Goal: Task Accomplishment & Management: Manage account settings

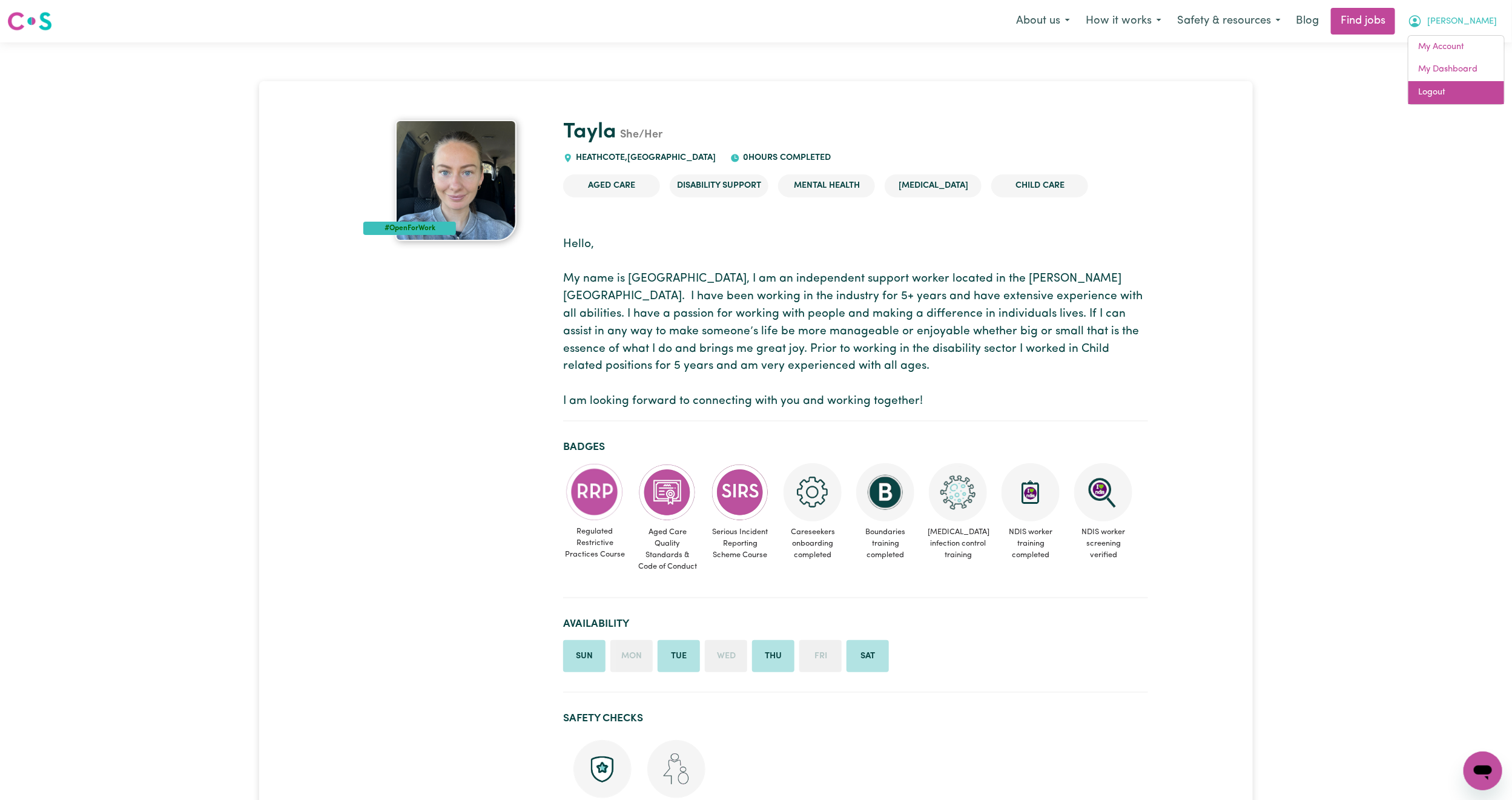
click at [1462, 86] on link "Logout" at bounding box center [1456, 93] width 95 height 23
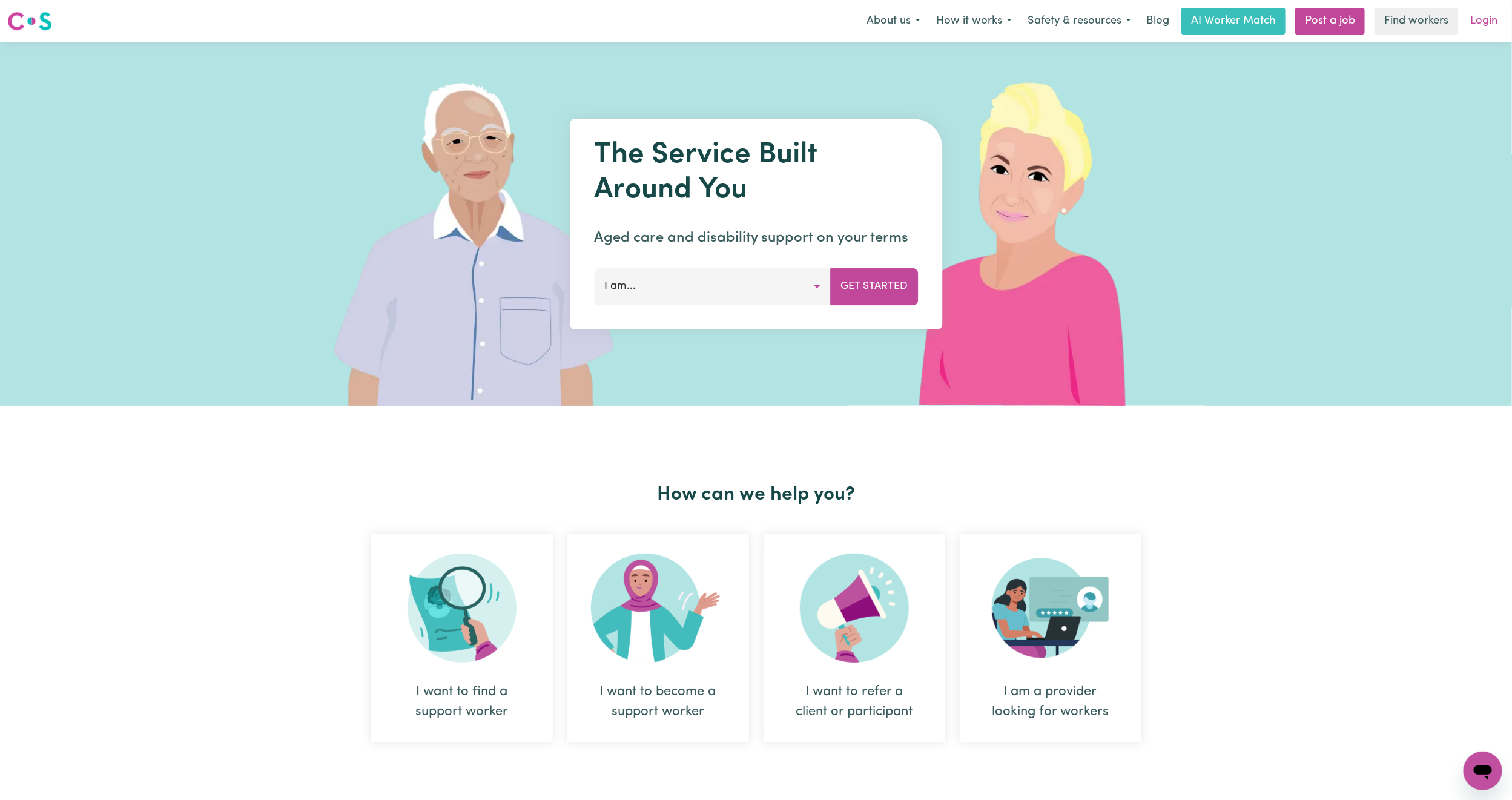
click at [1484, 22] on link "Login" at bounding box center [1484, 21] width 42 height 26
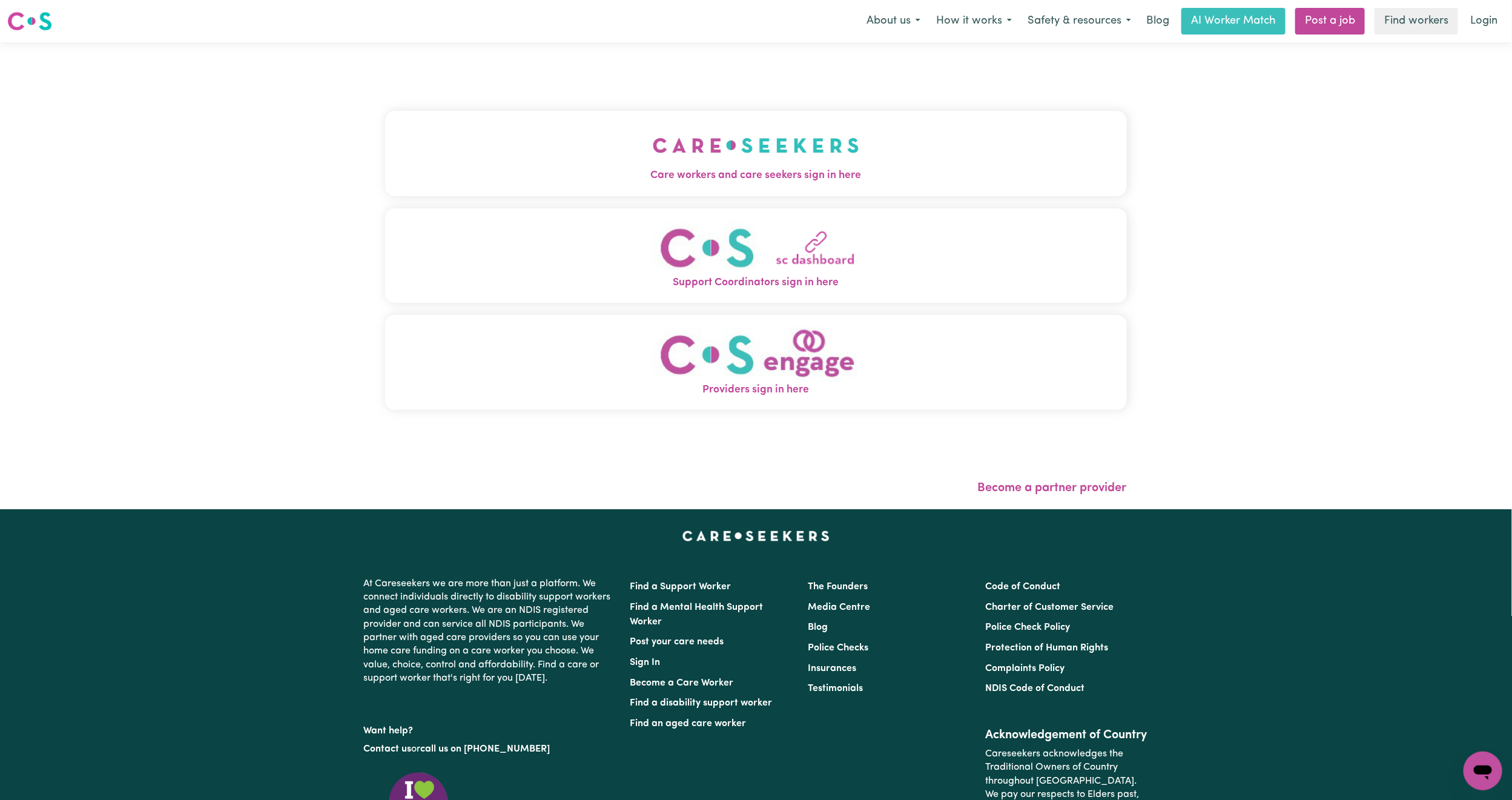
click at [712, 134] on button "Care workers and care seekers sign in here" at bounding box center [756, 153] width 742 height 85
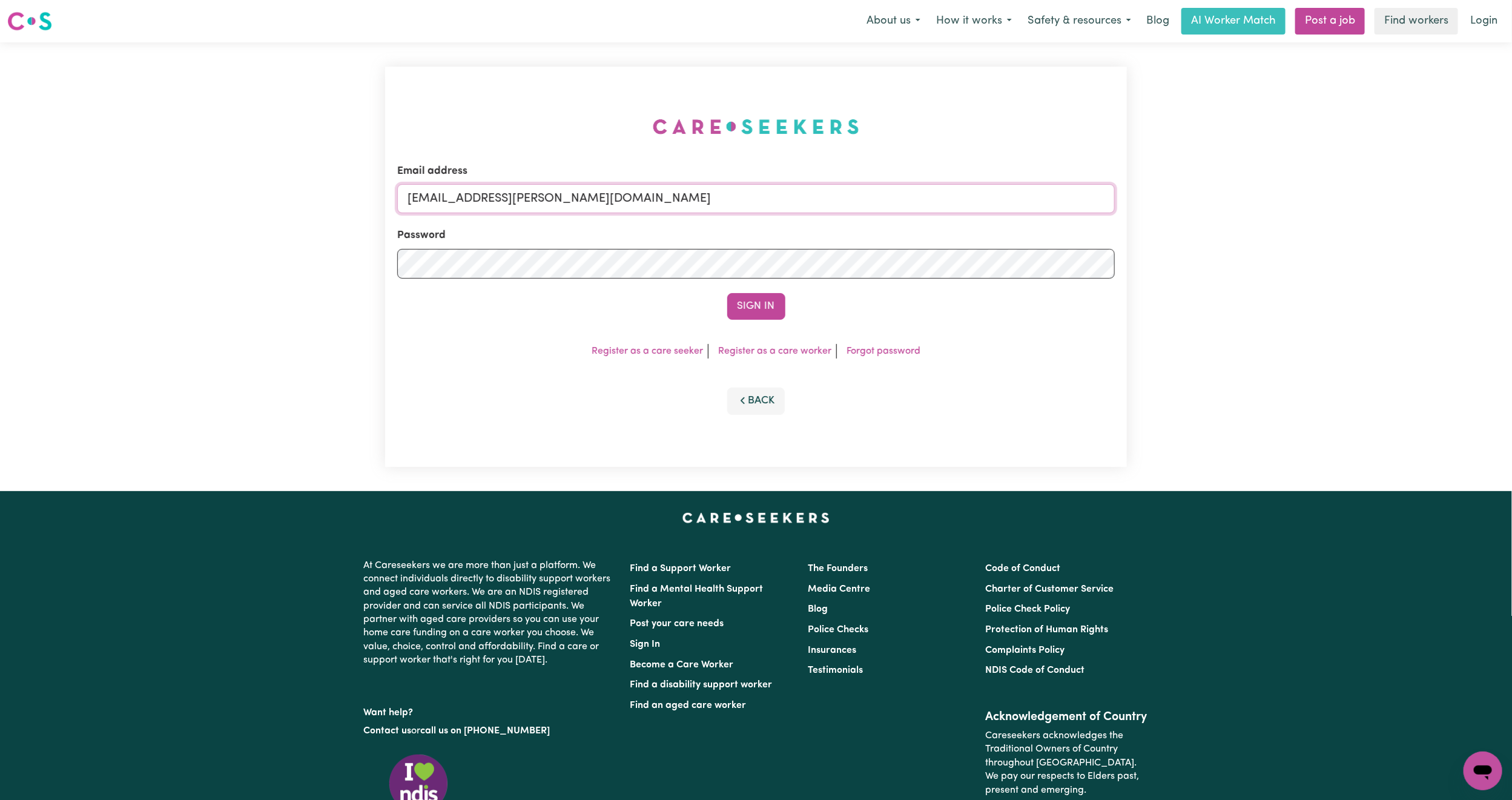
click at [620, 206] on input "[EMAIL_ADDRESS][PERSON_NAME][DOMAIN_NAME]" at bounding box center [756, 198] width 718 height 29
click at [451, 200] on input "[EMAIL_ADDRESS][PERSON_NAME][DOMAIN_NAME]" at bounding box center [756, 198] width 718 height 29
drag, startPoint x: 471, startPoint y: 200, endPoint x: 647, endPoint y: 245, distance: 181.7
click at [647, 245] on form "Email address [EMAIL_ADDRESS][PERSON_NAME][DOMAIN_NAME] Password Sign In" at bounding box center [756, 241] width 718 height 156
paste input "[PERSON_NAME][EMAIL_ADDRESS][DOMAIN_NAME]"
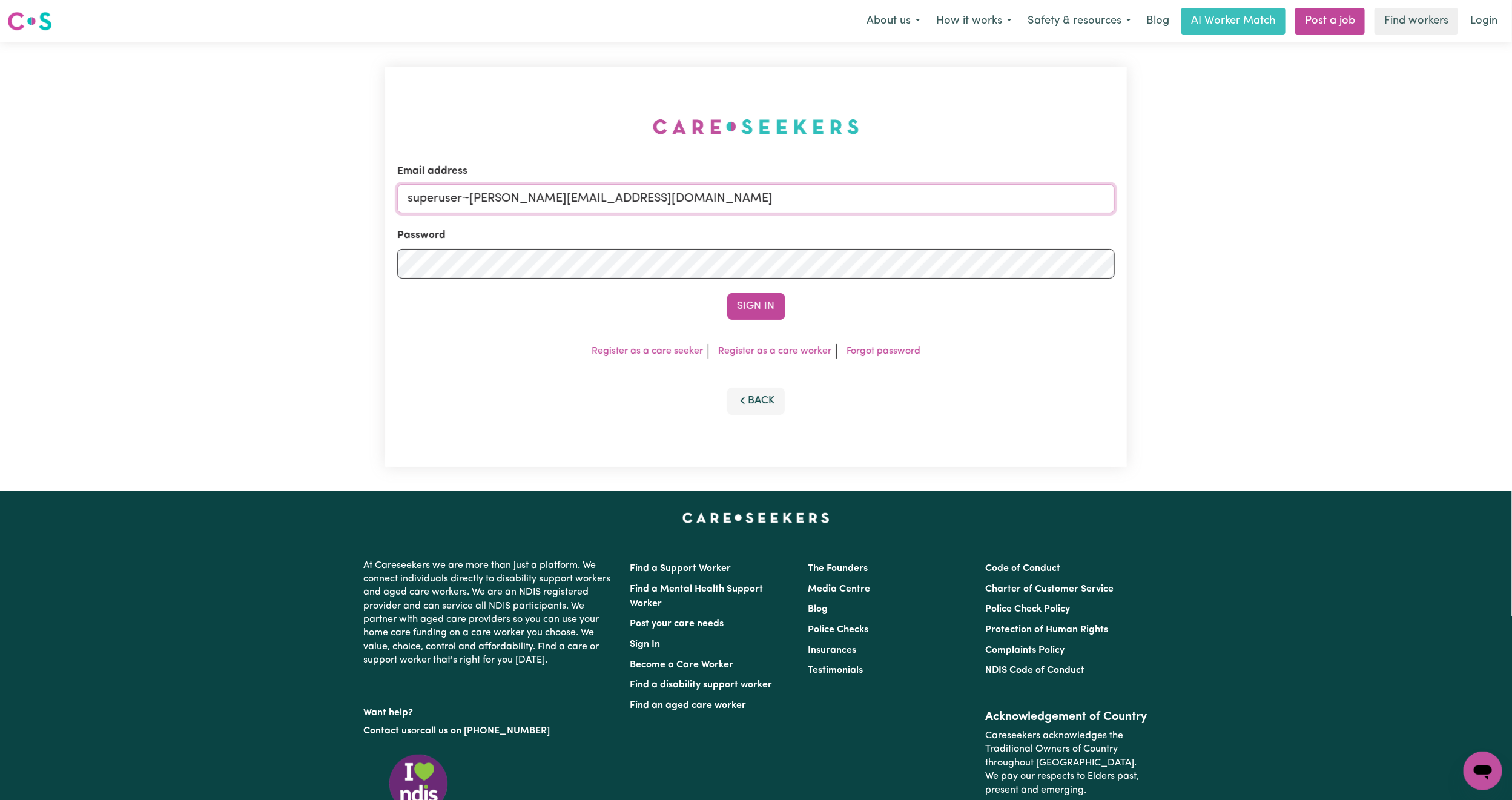
type input "superuser~[PERSON_NAME][EMAIL_ADDRESS][DOMAIN_NAME]"
click at [785, 325] on div "Email address superuser~[PERSON_NAME][EMAIL_ADDRESS][DOMAIN_NAME] Password Sign…" at bounding box center [756, 267] width 742 height 400
click at [765, 313] on button "Sign In" at bounding box center [756, 306] width 58 height 26
